Goal: Contribute content: Add original content to the website for others to see

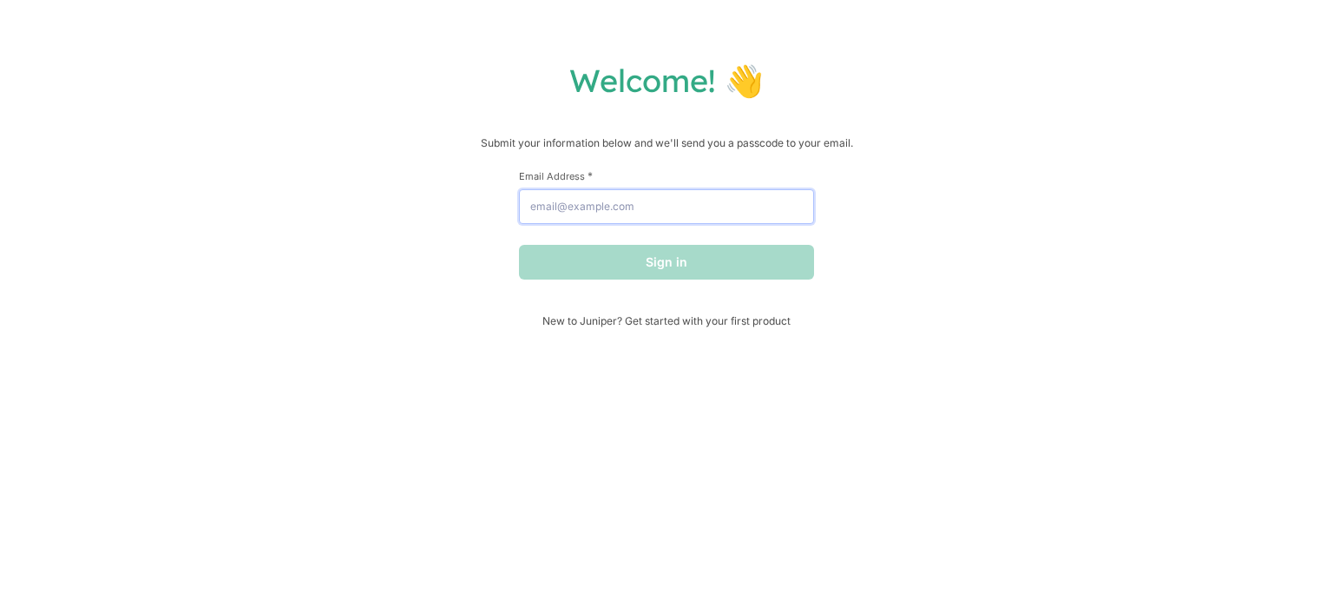
click at [635, 214] on input "Email Address *" at bounding box center [666, 206] width 295 height 35
type input "[EMAIL_ADDRESS][DOMAIN_NAME]"
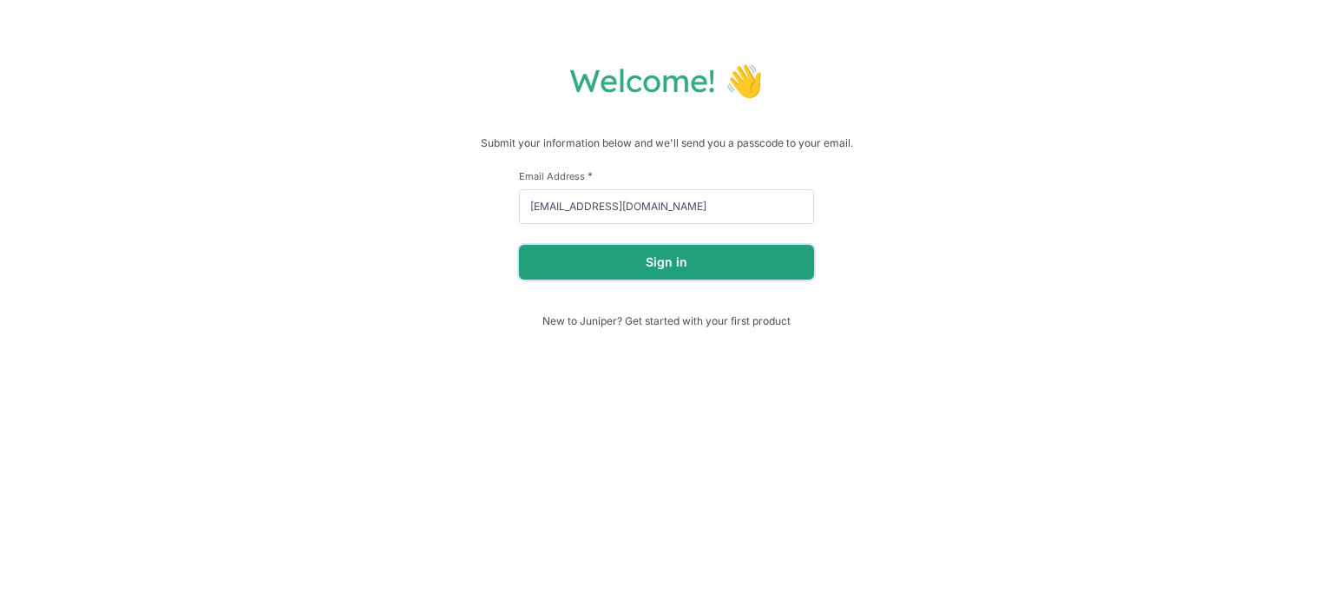
click at [641, 263] on button "Sign in" at bounding box center [666, 262] width 295 height 35
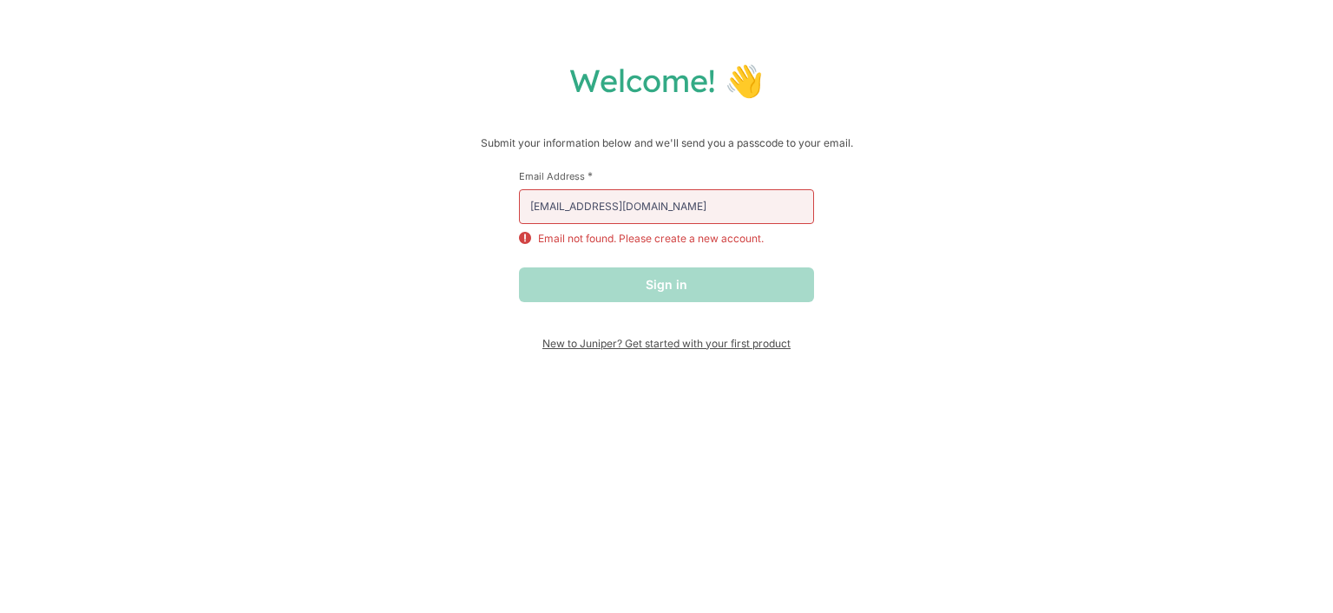
click at [579, 346] on span "New to Juniper? Get started with your first product" at bounding box center [666, 343] width 295 height 13
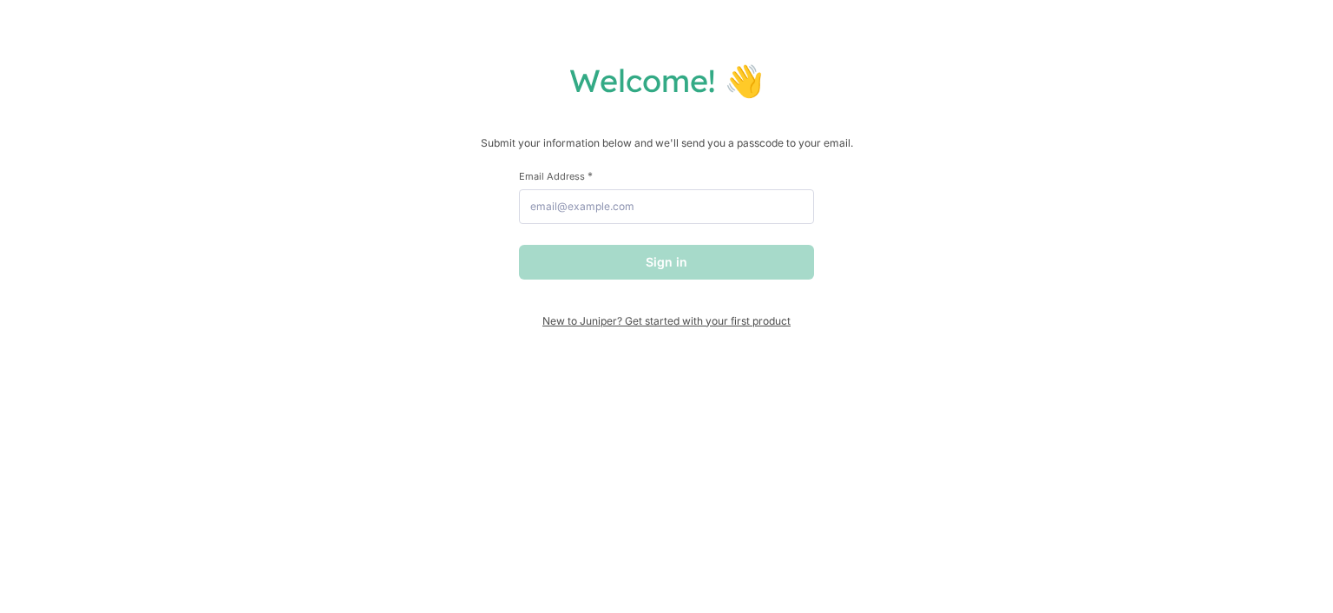
click at [735, 322] on span "New to Juniper? Get started with your first product" at bounding box center [666, 320] width 295 height 13
